Goal: Task Accomplishment & Management: Manage account settings

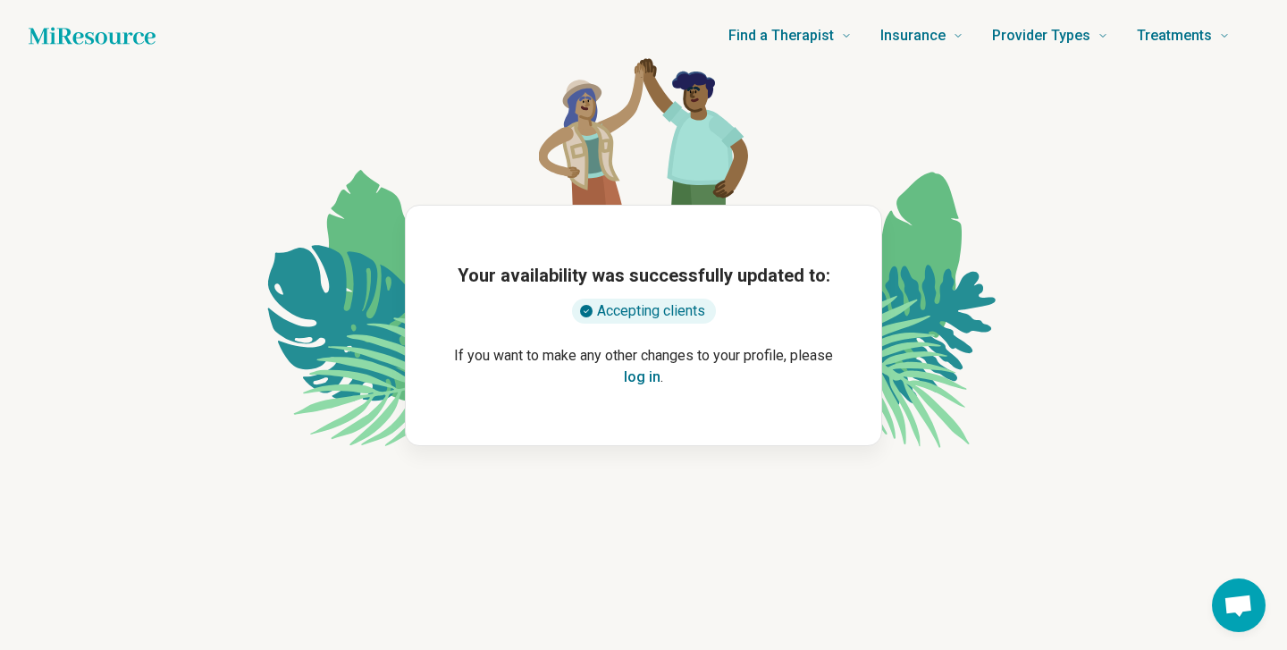
click at [642, 377] on button "log in" at bounding box center [642, 376] width 37 height 21
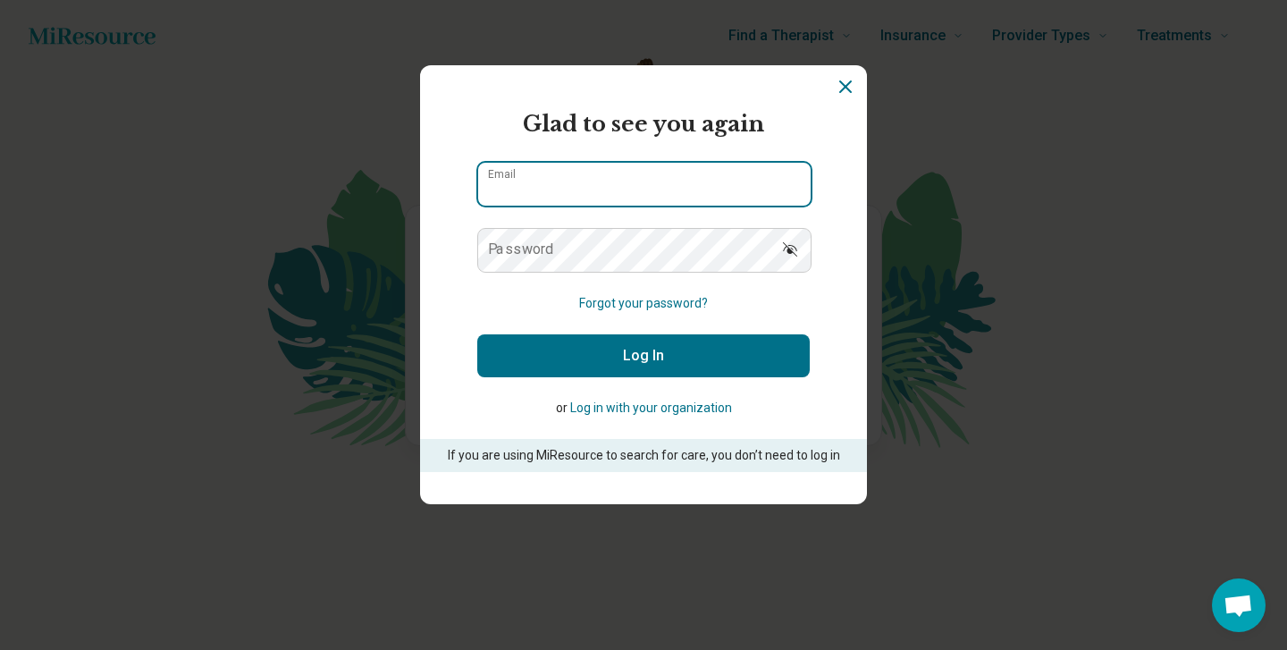
click at [582, 191] on input "Email" at bounding box center [644, 184] width 332 height 43
type input "**********"
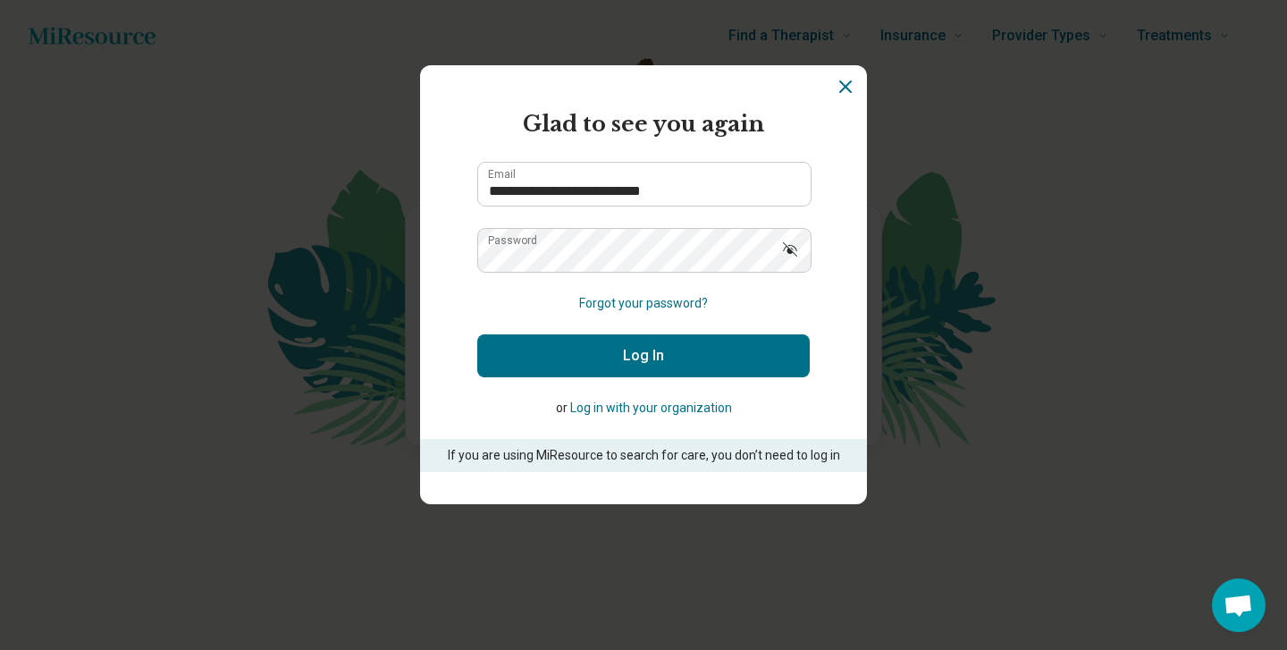
click at [593, 364] on button "Log In" at bounding box center [643, 355] width 332 height 43
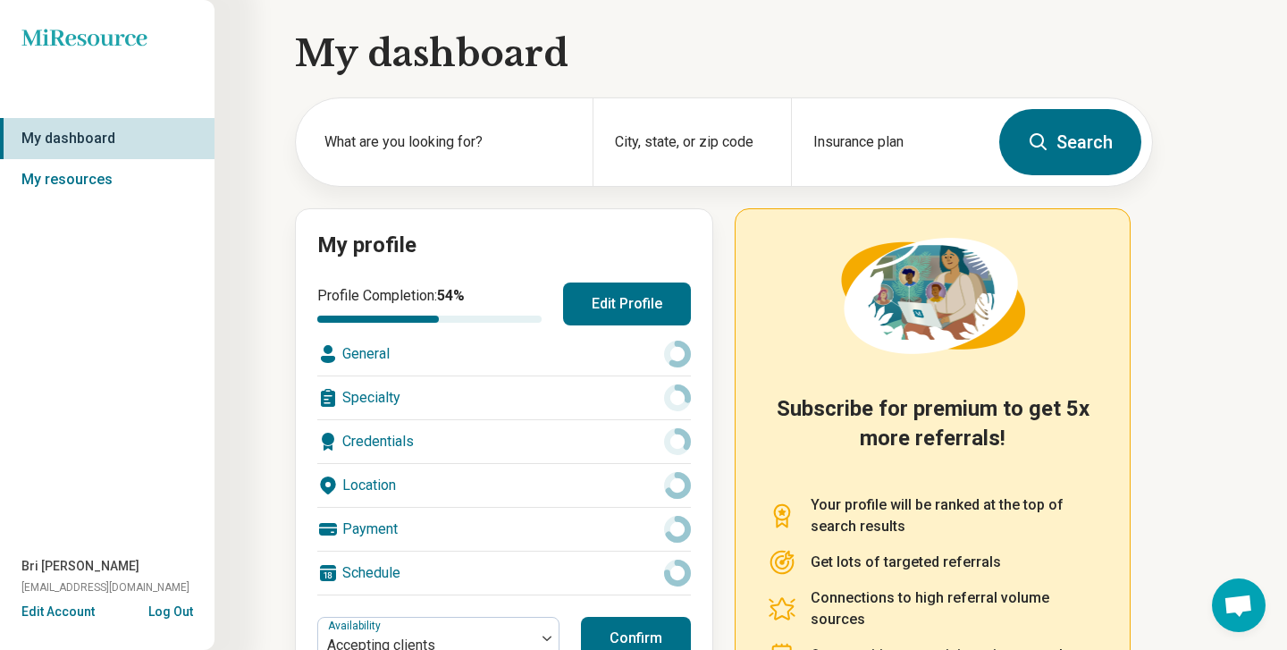
click at [601, 314] on button "Edit Profile" at bounding box center [627, 303] width 128 height 43
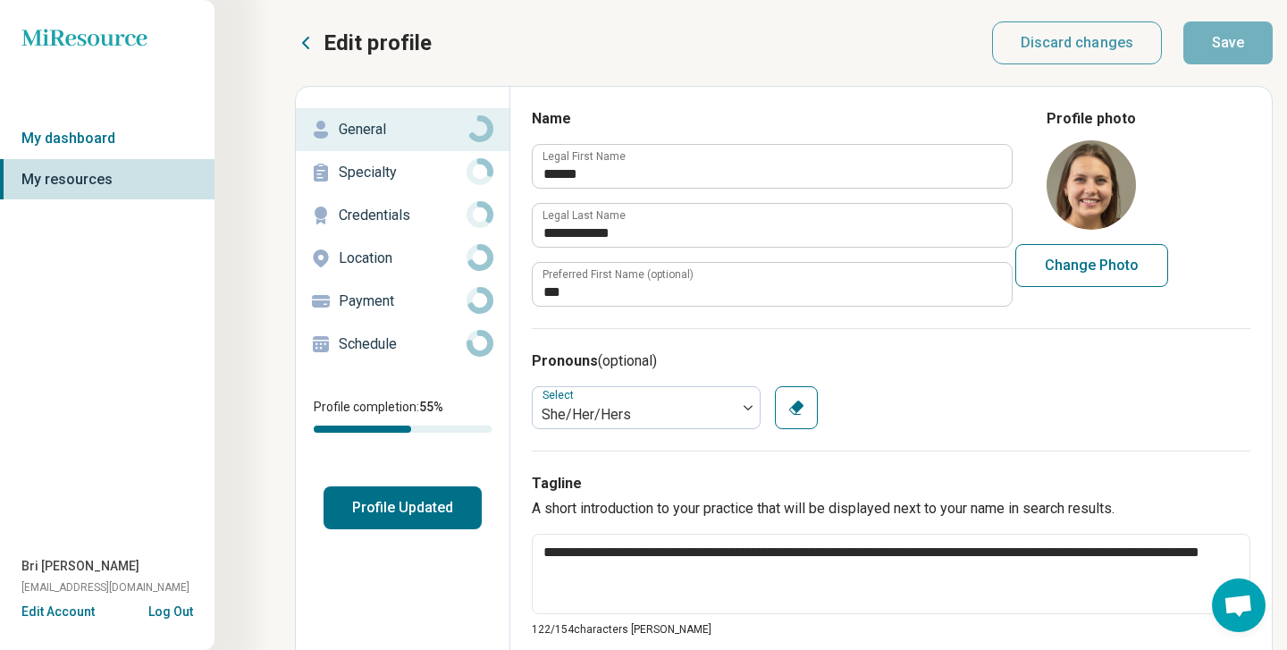
click at [395, 254] on p "Location" at bounding box center [403, 257] width 128 height 21
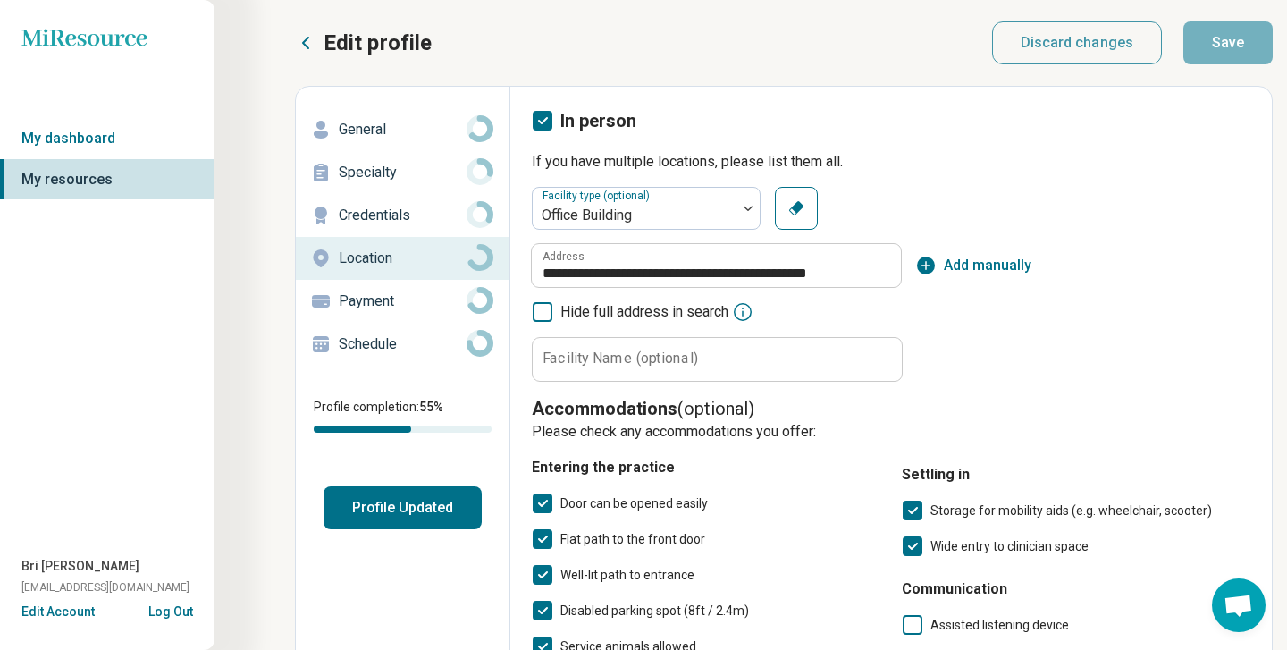
click at [401, 351] on p "Schedule" at bounding box center [403, 343] width 128 height 21
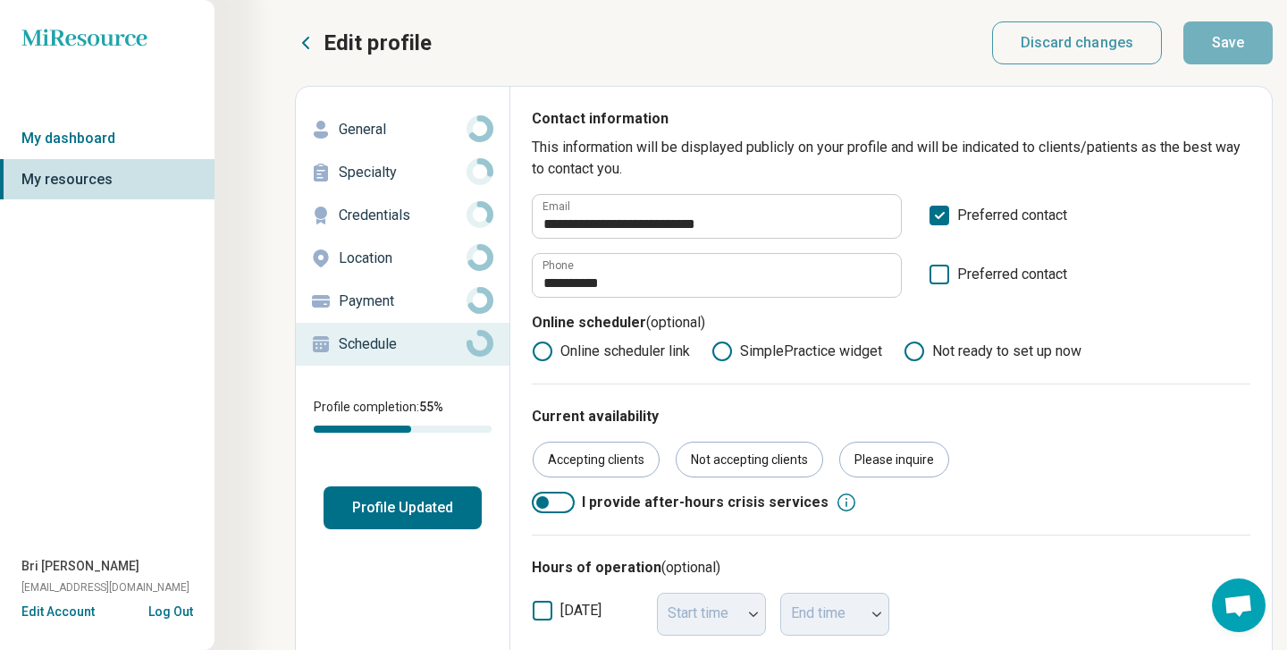
click at [727, 354] on icon at bounding box center [721, 350] width 21 height 21
type textarea "*"
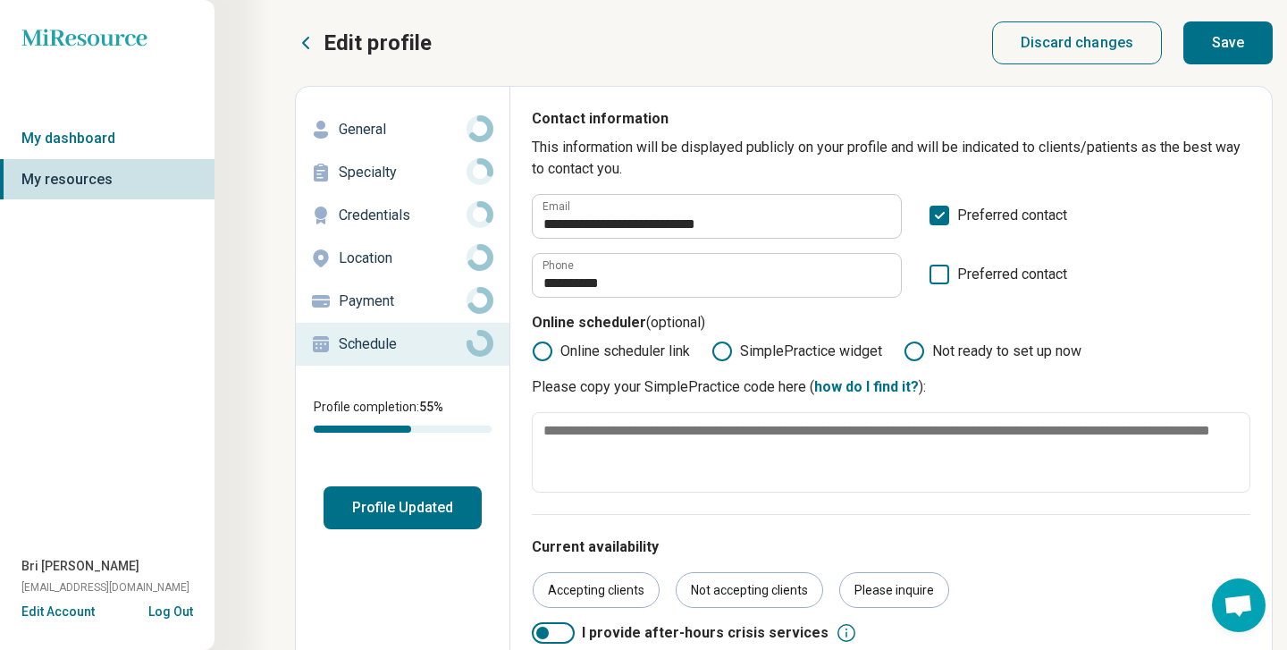
click at [915, 346] on icon at bounding box center [913, 350] width 21 height 21
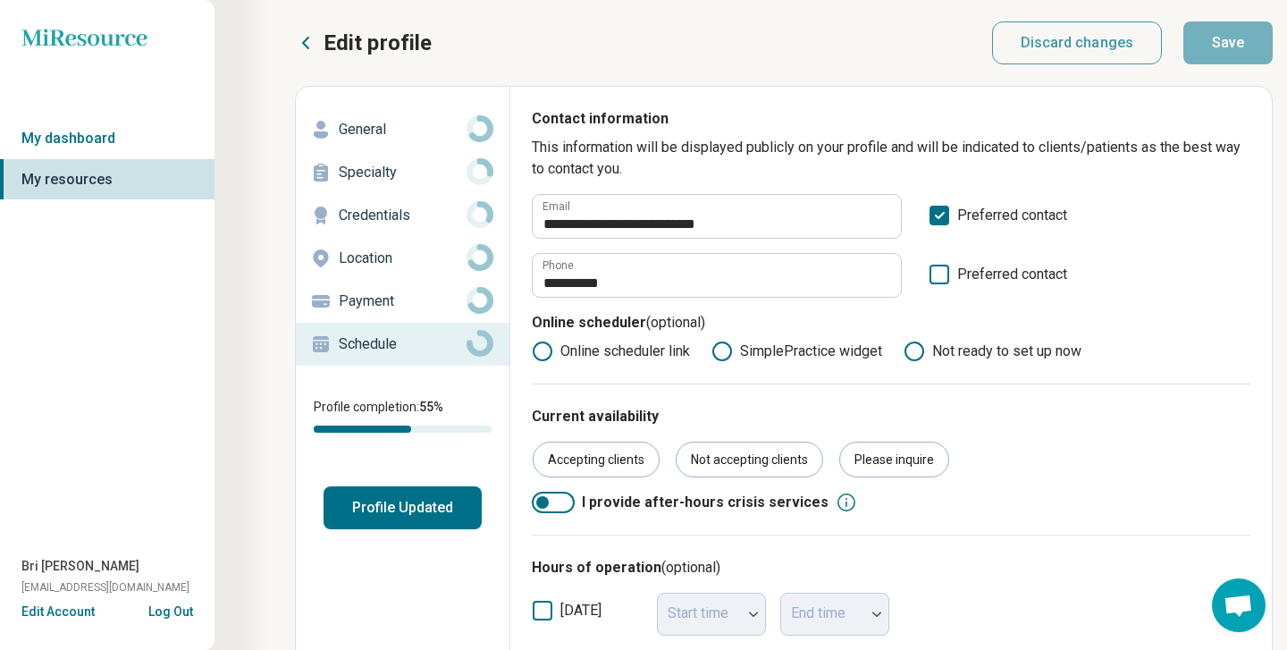
click at [313, 40] on icon at bounding box center [305, 42] width 21 height 21
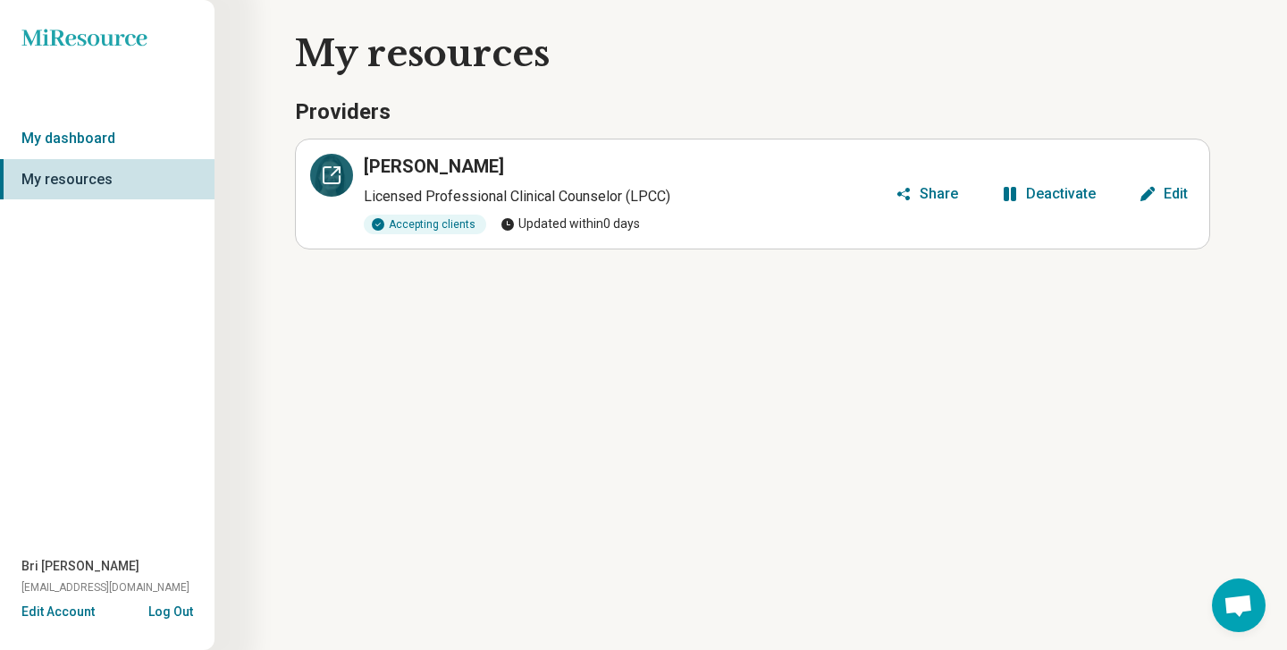
click at [322, 179] on icon at bounding box center [331, 174] width 21 height 21
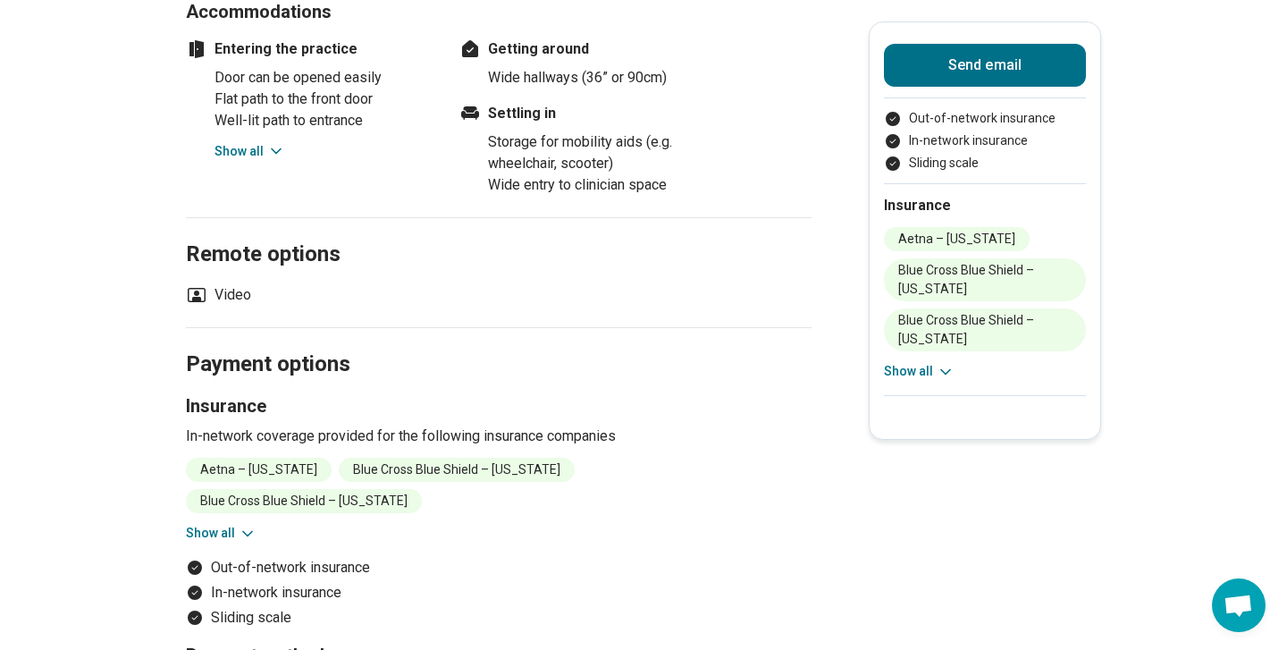
scroll to position [1452, 0]
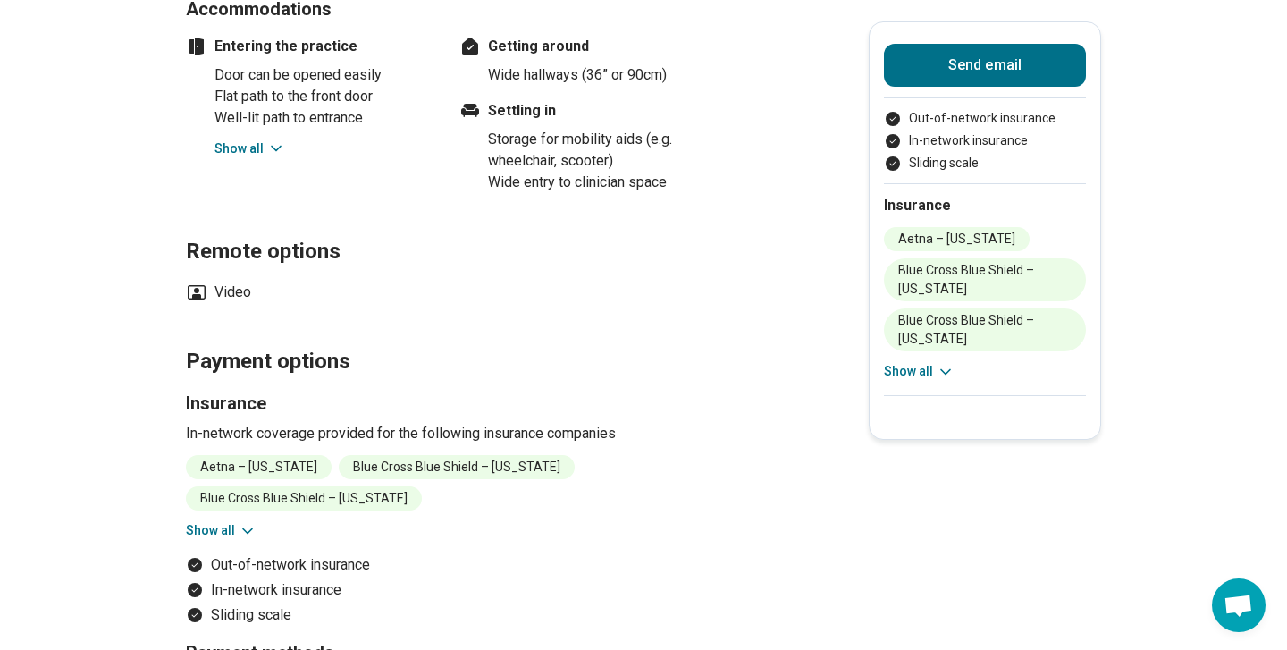
click at [231, 521] on button "Show all" at bounding box center [221, 530] width 71 height 19
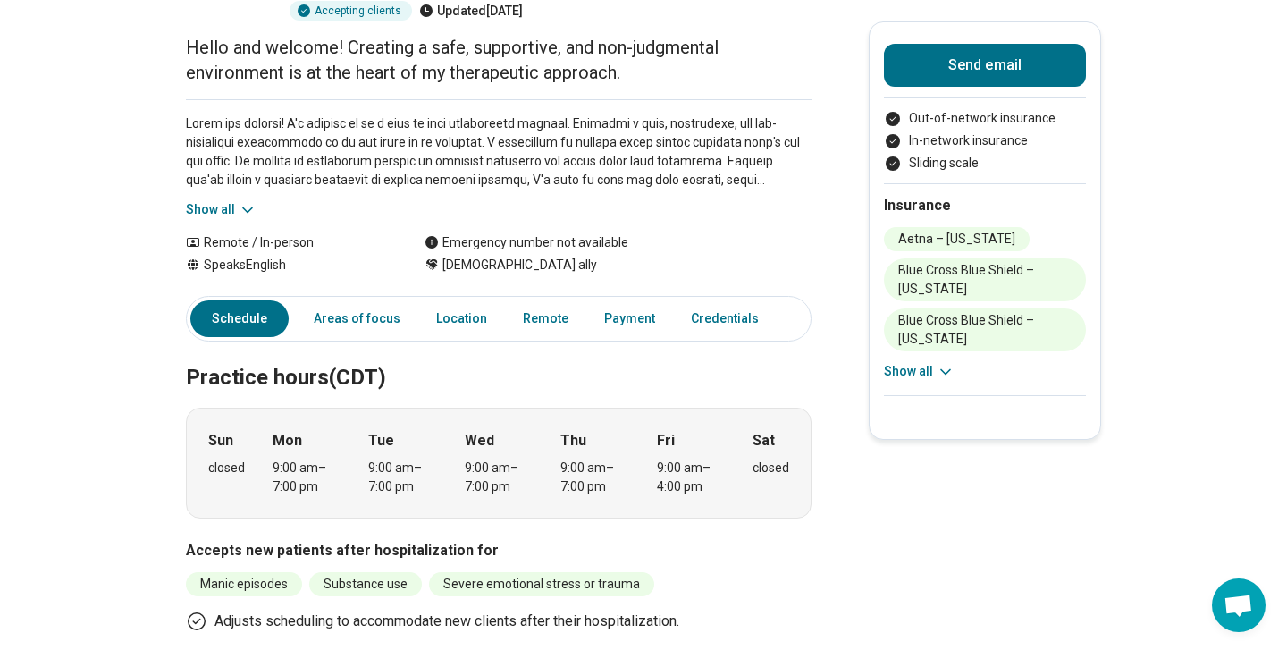
scroll to position [222, 0]
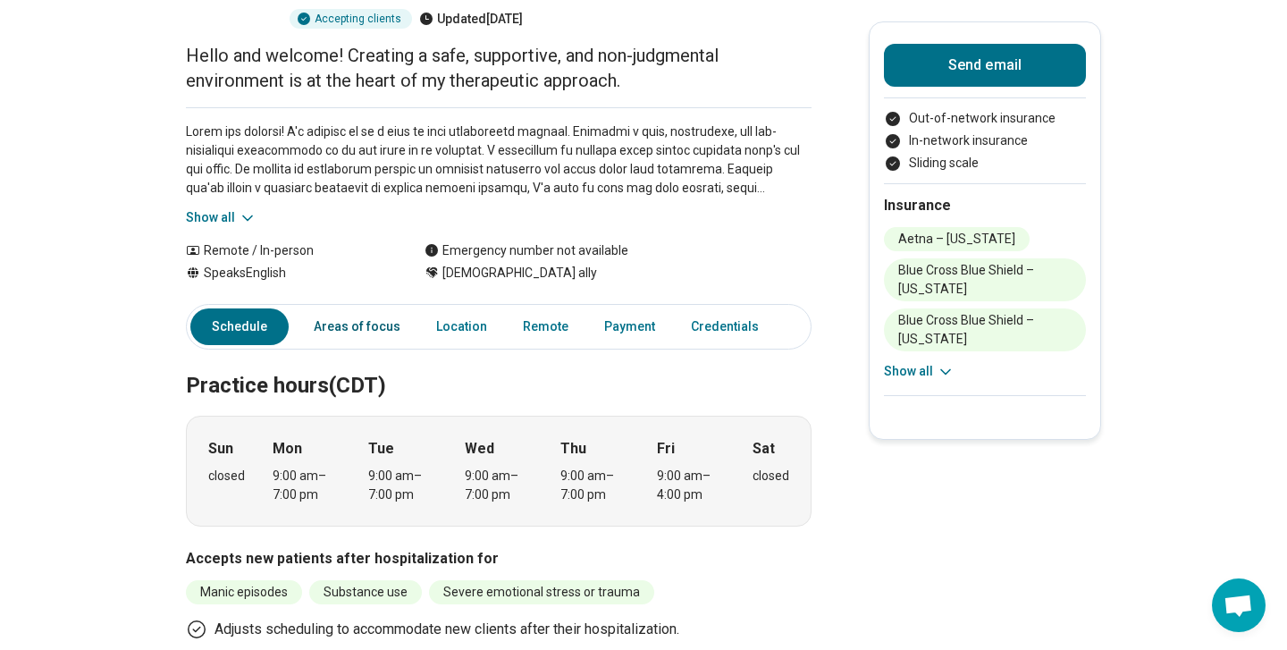
click at [336, 308] on link "Areas of focus" at bounding box center [357, 326] width 108 height 37
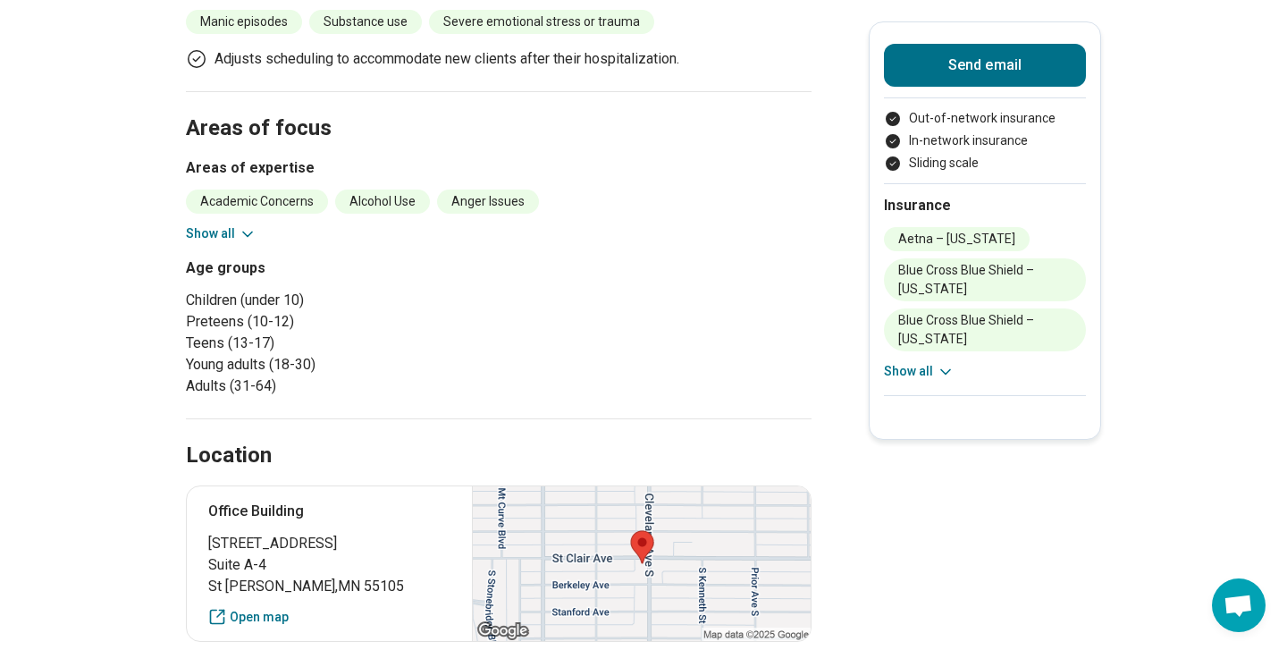
scroll to position [804, 0]
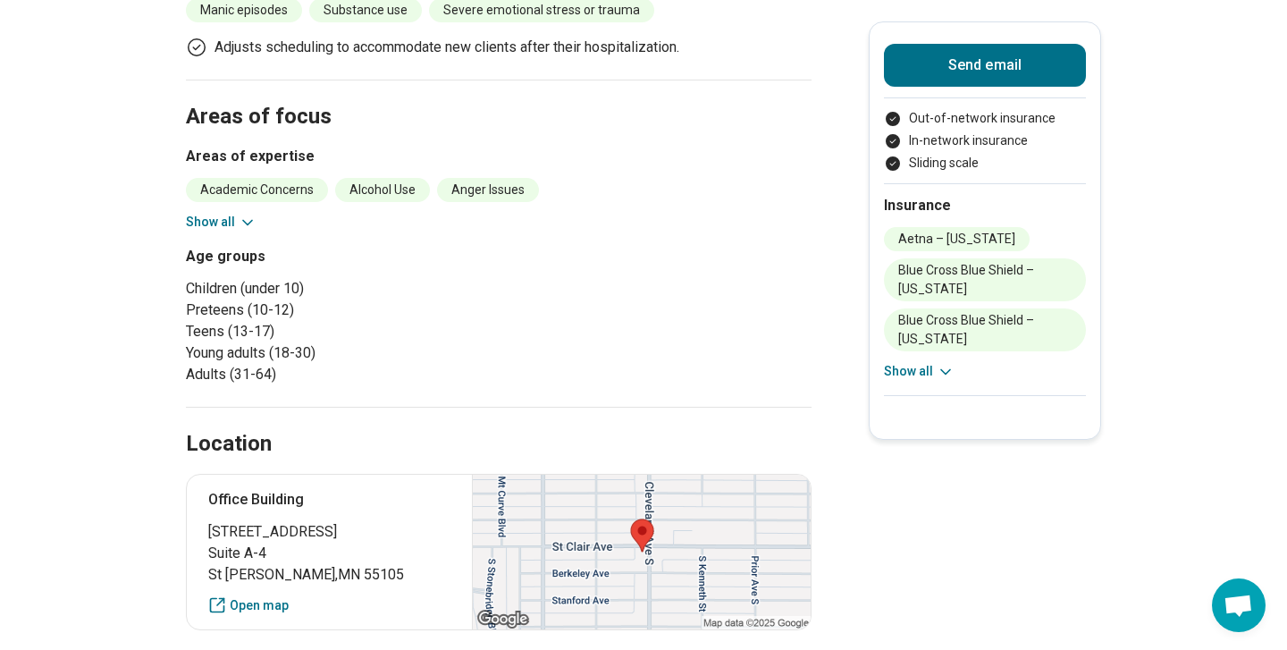
click at [225, 213] on button "Show all" at bounding box center [221, 222] width 71 height 19
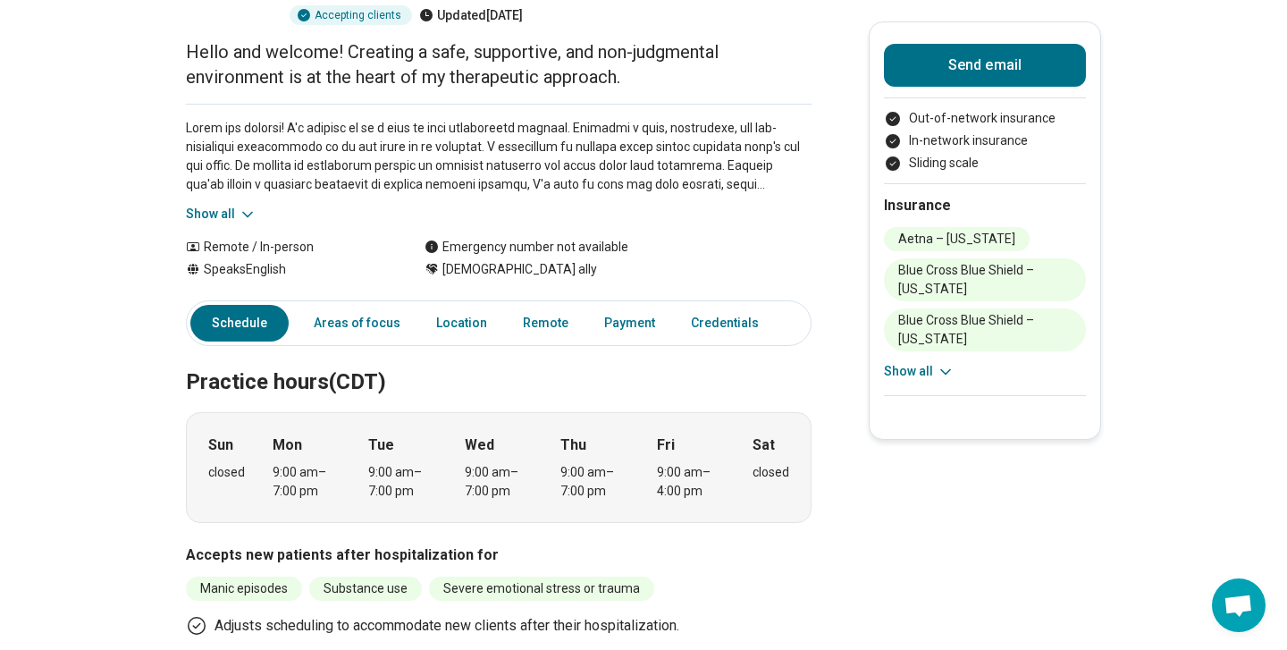
scroll to position [0, 0]
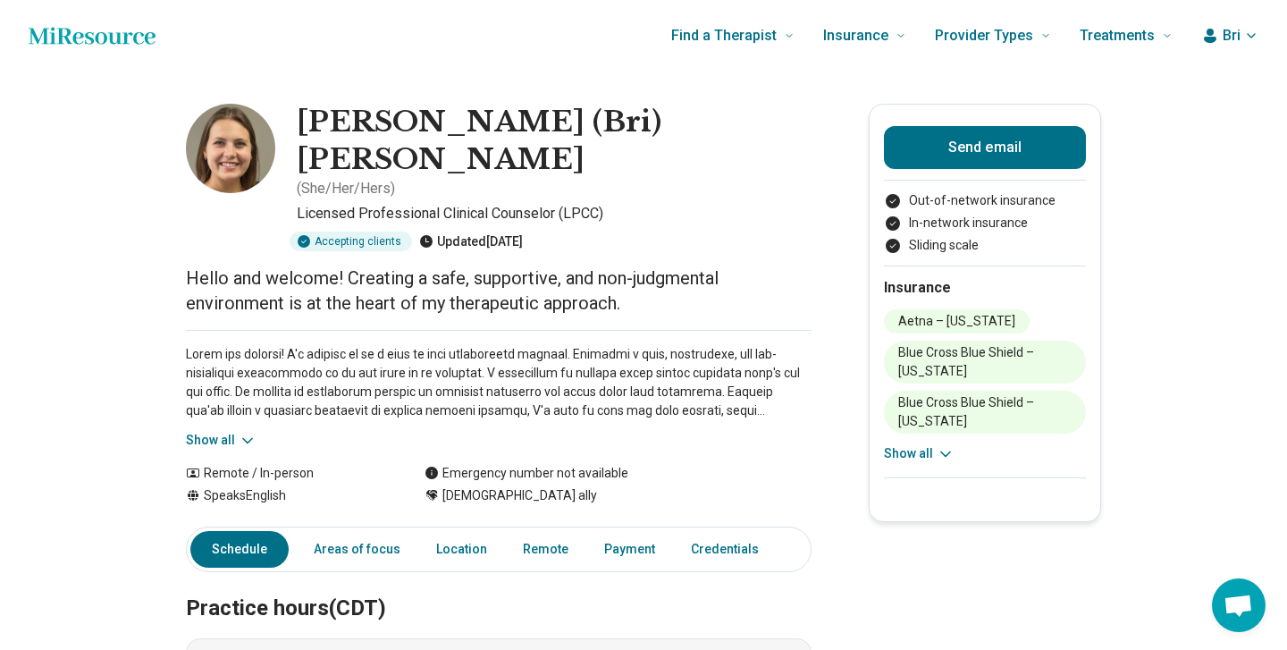
click at [1234, 36] on span "Bri" at bounding box center [1231, 35] width 18 height 21
click at [1188, 133] on link "My resources" at bounding box center [1198, 135] width 122 height 46
